Goal: Information Seeking & Learning: Check status

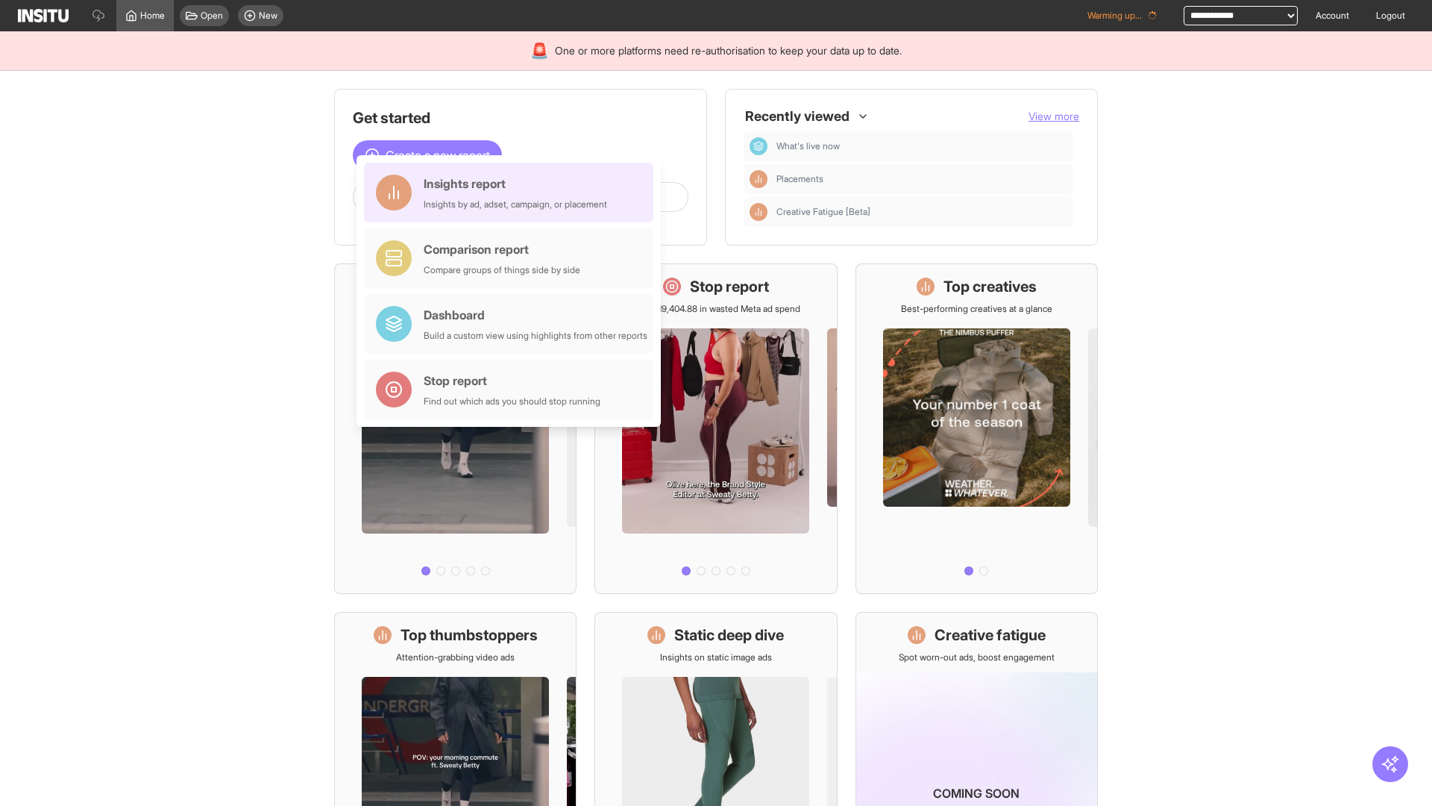
click at [512, 192] on div "Insights report Insights by ad, adset, campaign, or placement" at bounding box center [516, 193] width 184 height 36
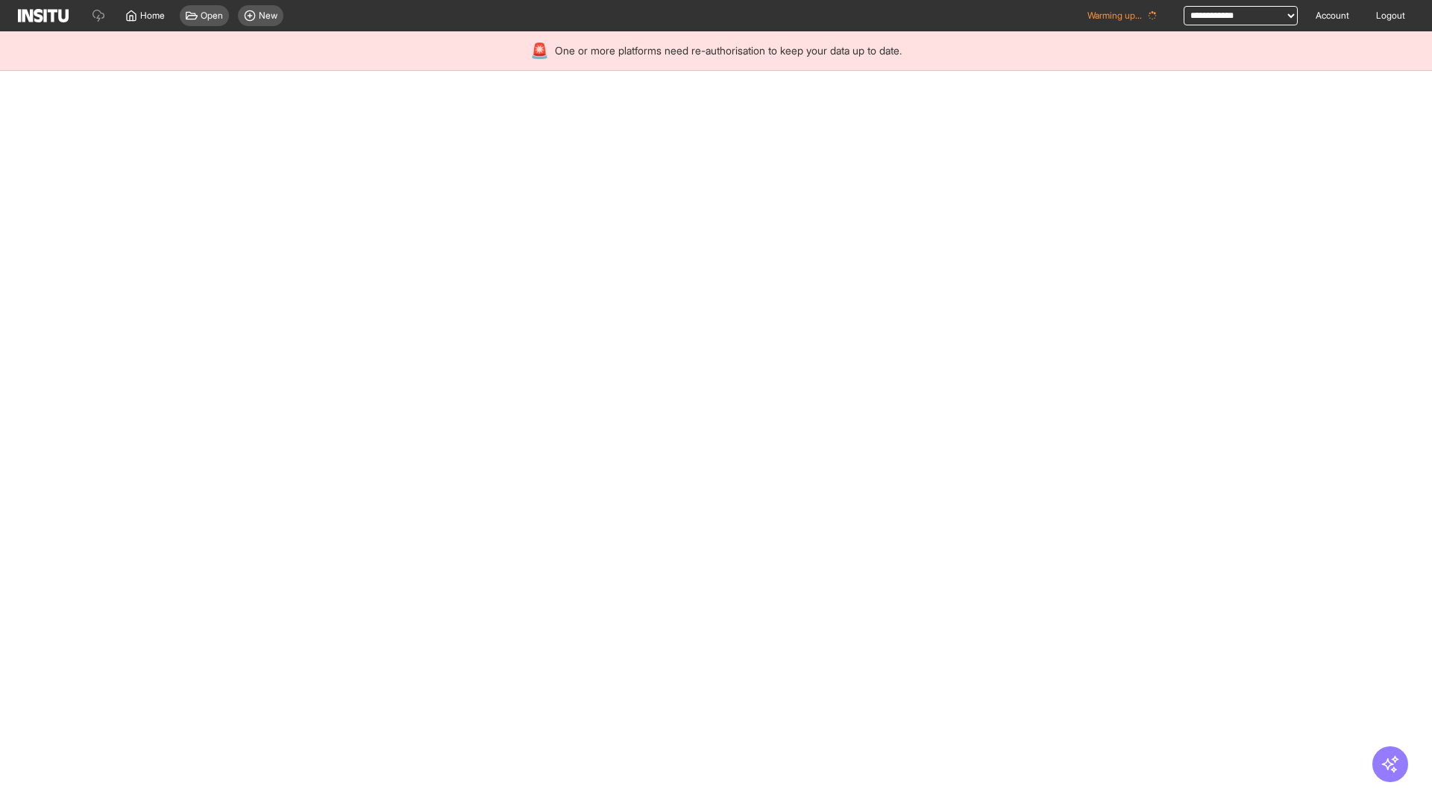
select select "**"
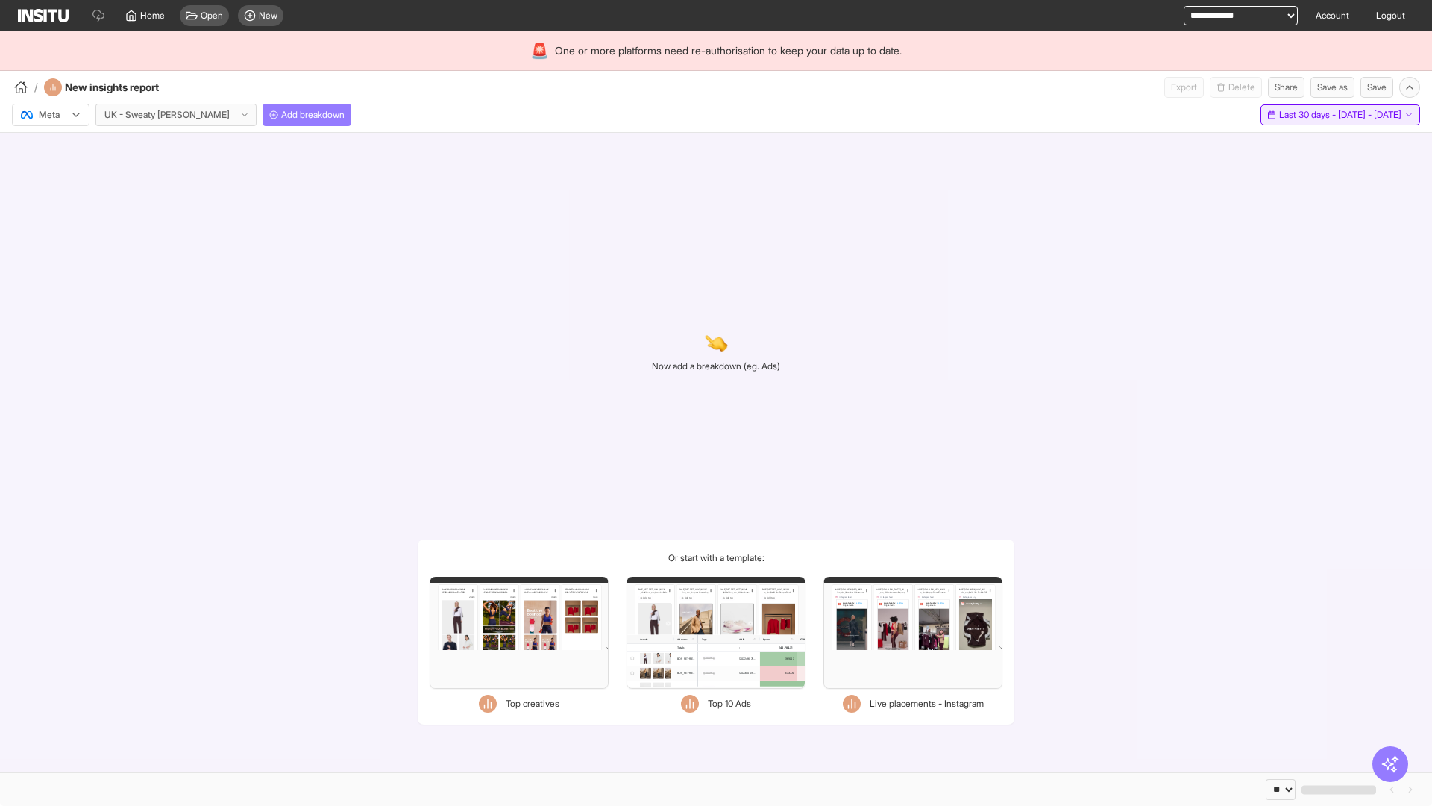
click at [1306, 115] on span "Last 30 days - [DATE] - [DATE]" at bounding box center [1340, 115] width 122 height 12
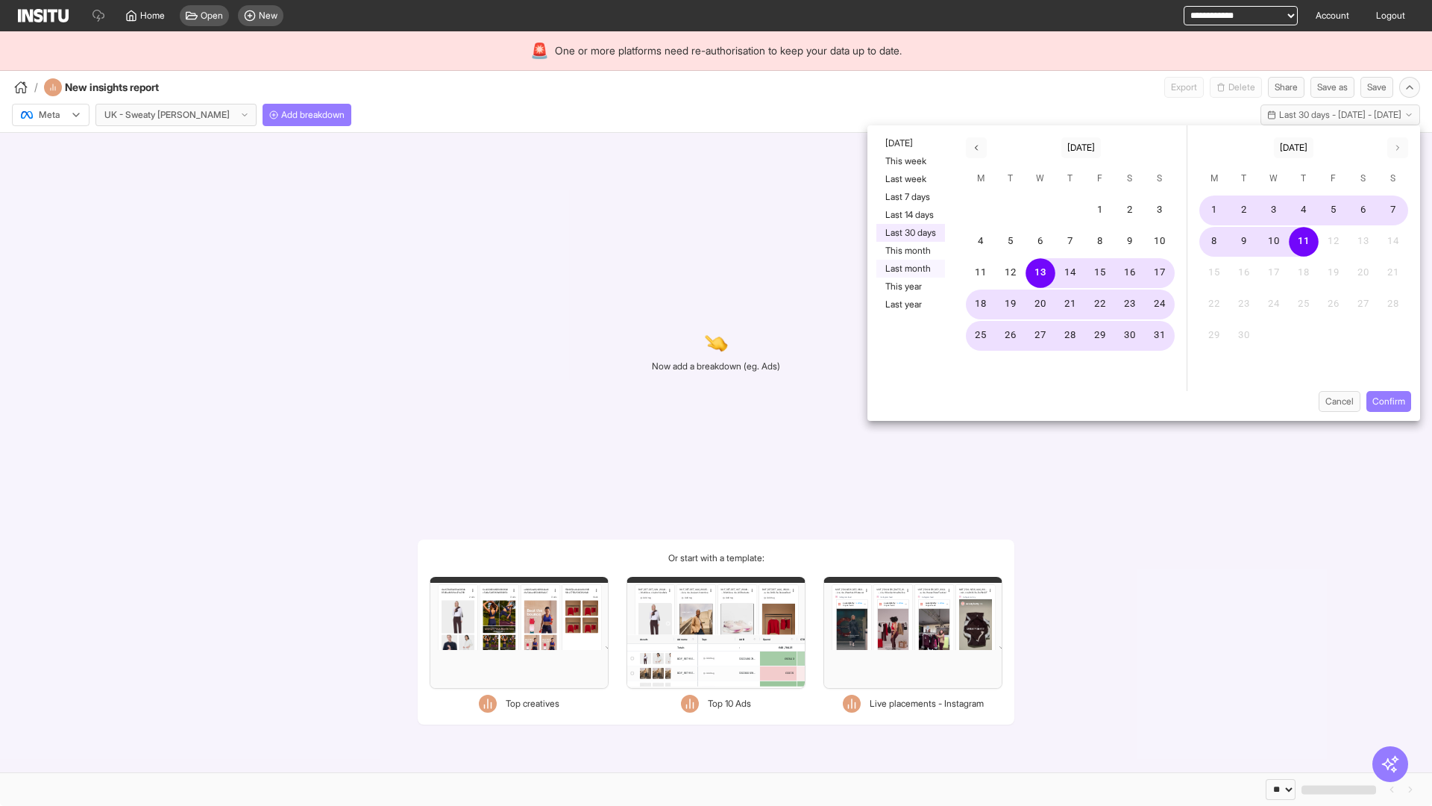
click at [909, 269] on button "Last month" at bounding box center [911, 269] width 69 height 18
